Goal: Task Accomplishment & Management: Complete application form

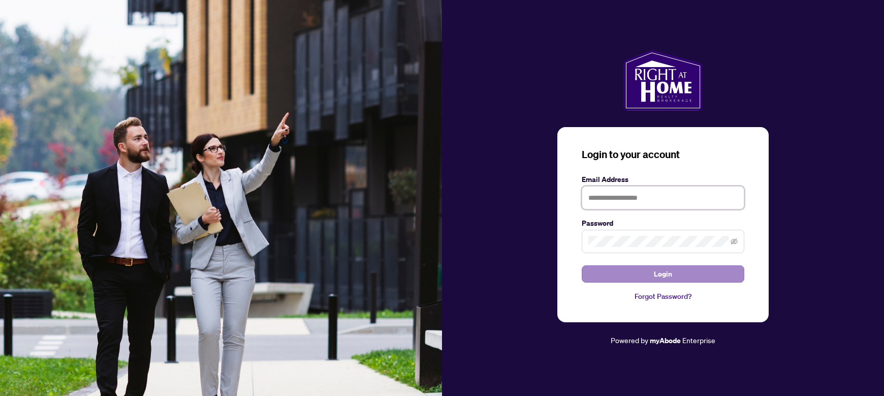
type input "**********"
click at [623, 269] on button "Login" at bounding box center [663, 273] width 163 height 17
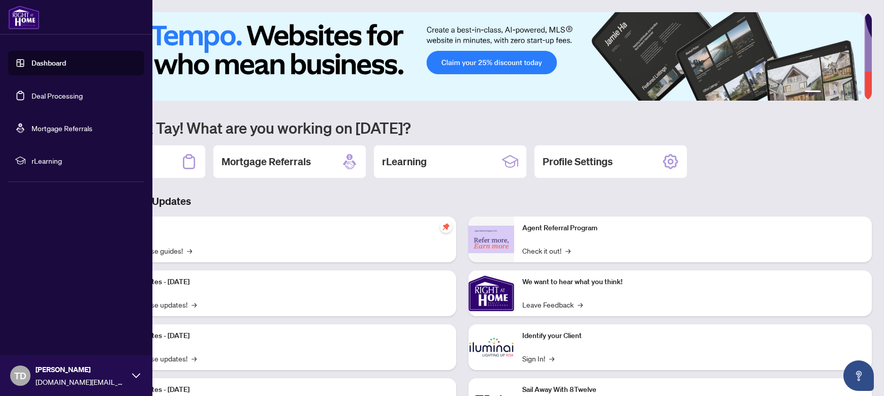
click at [42, 96] on link "Deal Processing" at bounding box center [57, 95] width 51 height 9
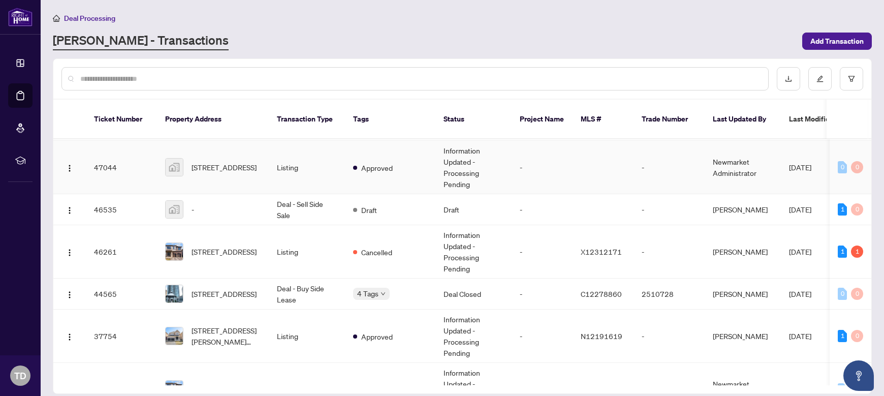
scroll to position [102, 0]
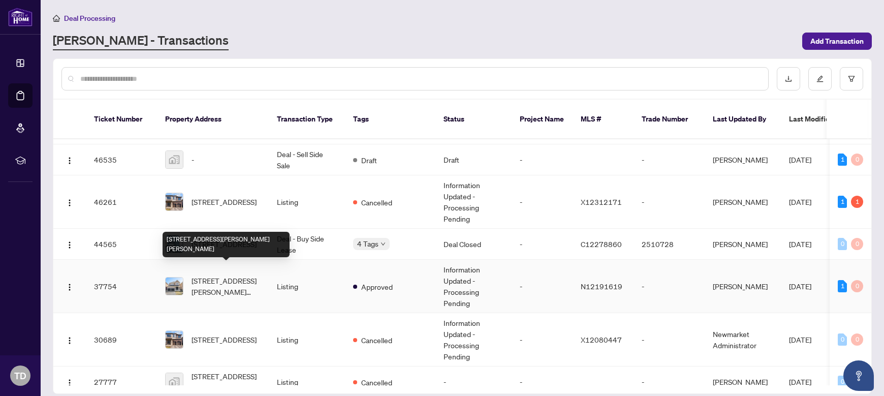
click at [213, 275] on span "[STREET_ADDRESS][PERSON_NAME][PERSON_NAME]" at bounding box center [226, 286] width 69 height 22
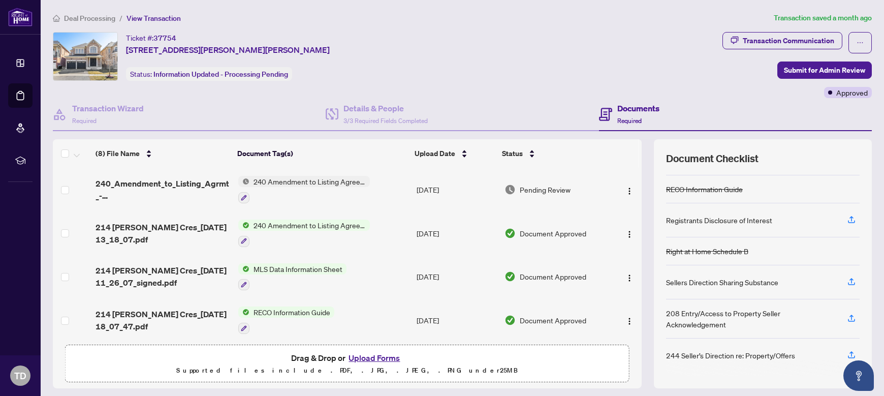
click at [382, 358] on button "Upload Forms" at bounding box center [374, 357] width 57 height 13
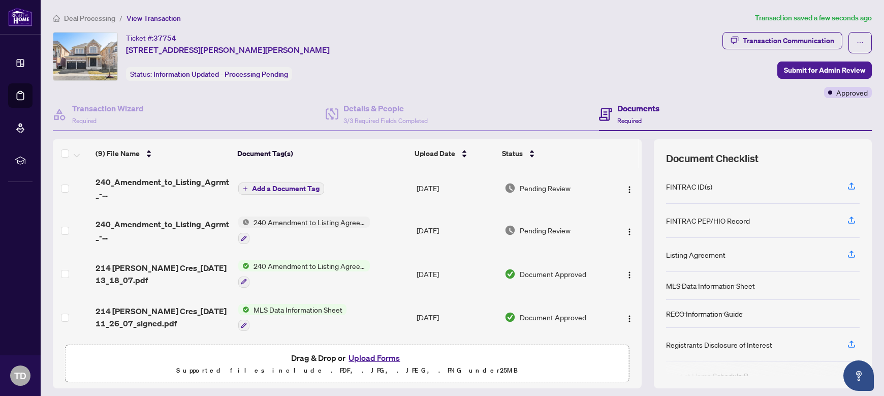
click at [303, 185] on span "Add a Document Tag" at bounding box center [286, 188] width 68 height 7
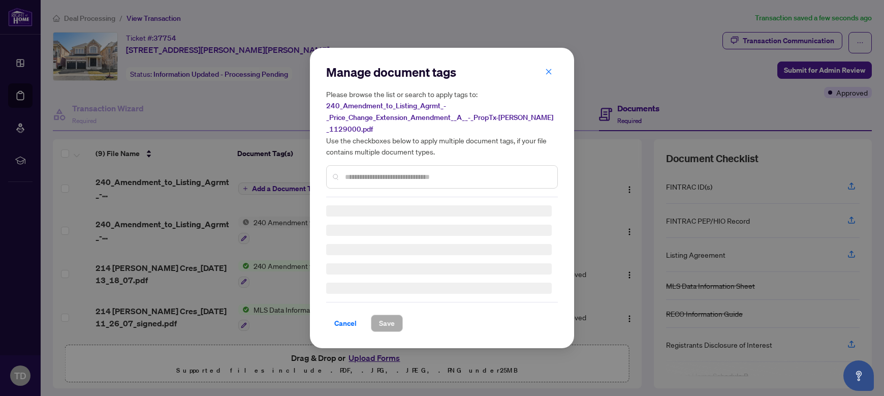
click at [366, 177] on div "Manage document tags Please browse the list or search to apply tags to: 240_Ame…" at bounding box center [442, 198] width 232 height 268
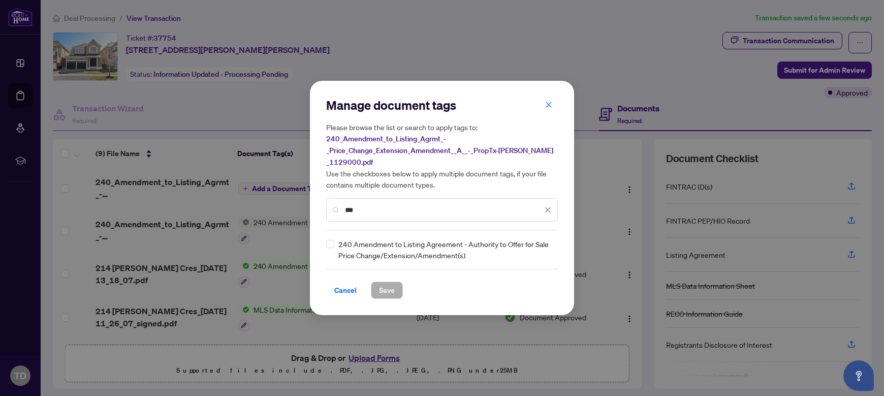
type input "***"
click at [382, 289] on span "Save" at bounding box center [387, 290] width 16 height 16
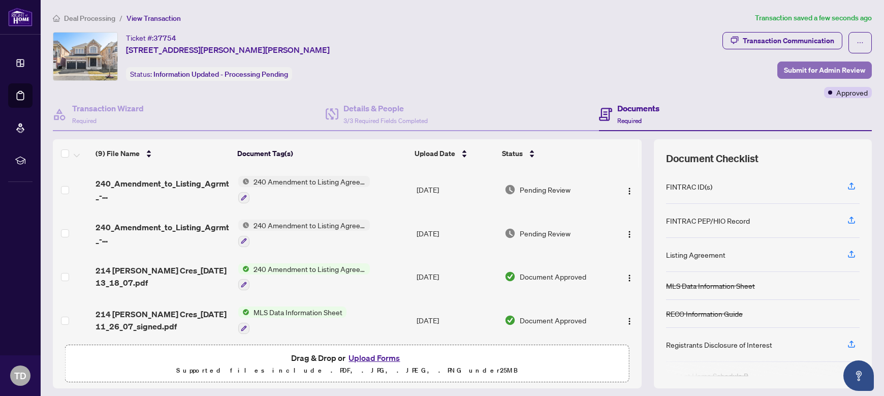
click at [813, 73] on span "Submit for Admin Review" at bounding box center [824, 70] width 81 height 16
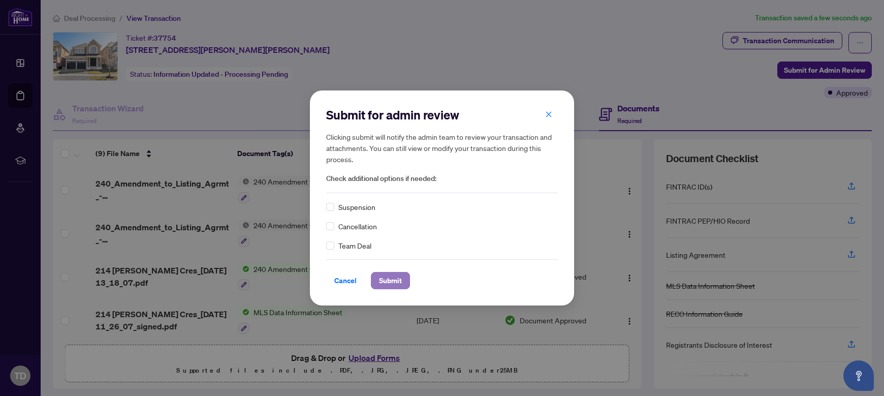
click at [385, 285] on span "Submit" at bounding box center [390, 280] width 23 height 16
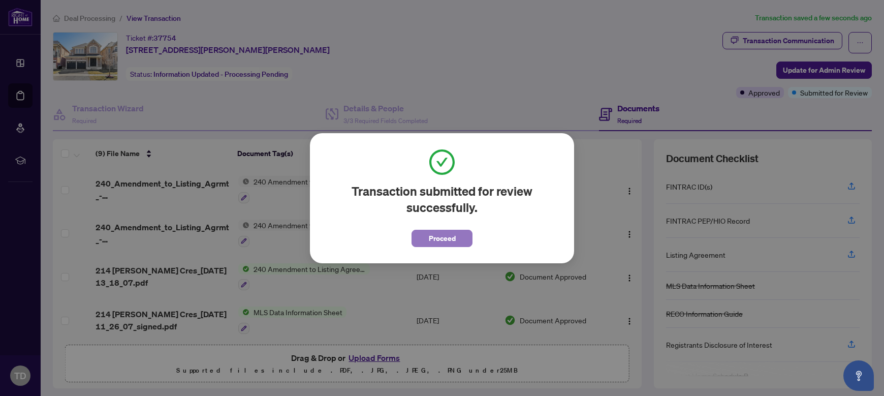
click at [453, 243] on span "Proceed" at bounding box center [442, 238] width 27 height 16
